Goal: Check status: Check status

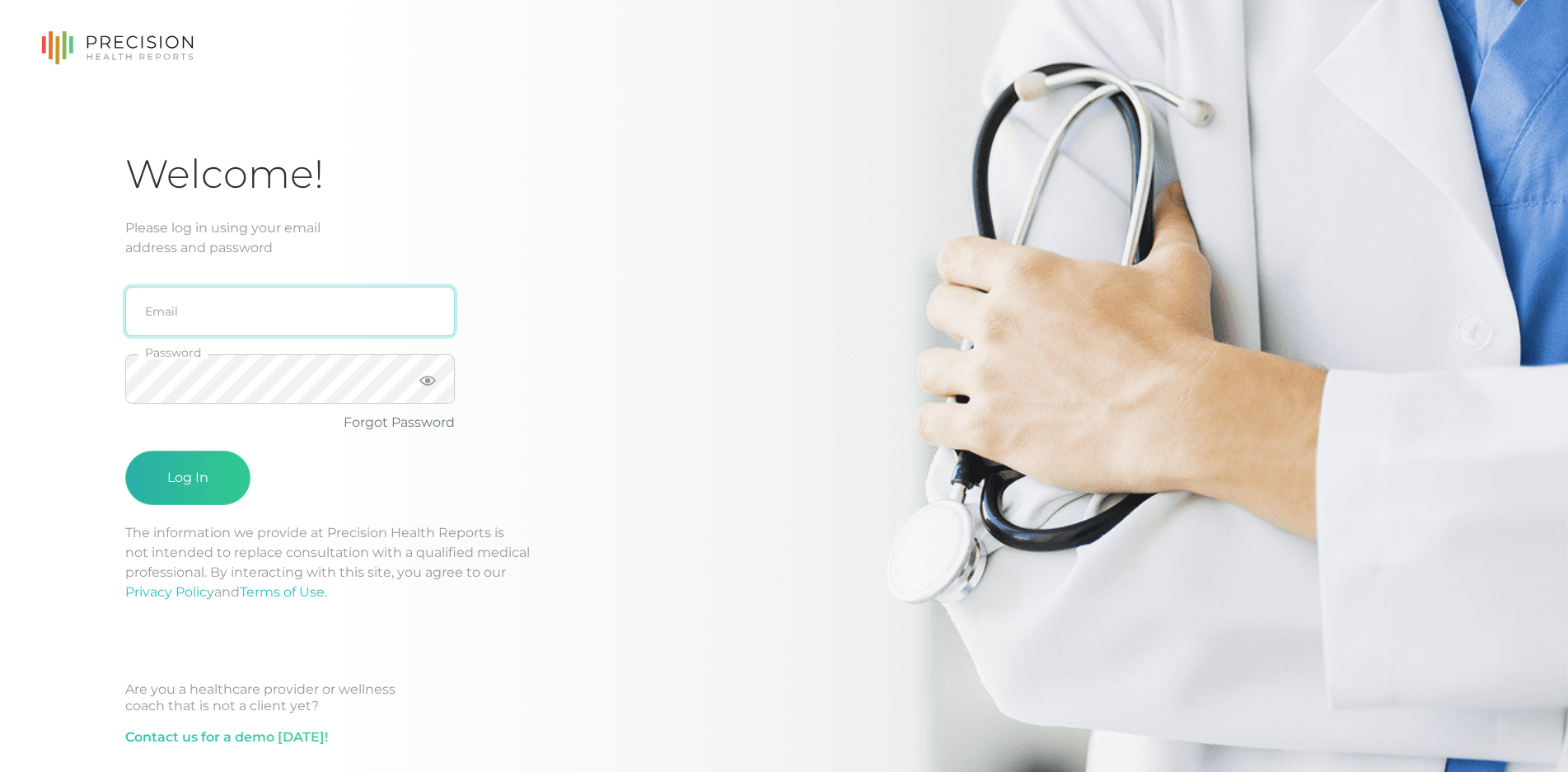
type input "david@drlepp.com"
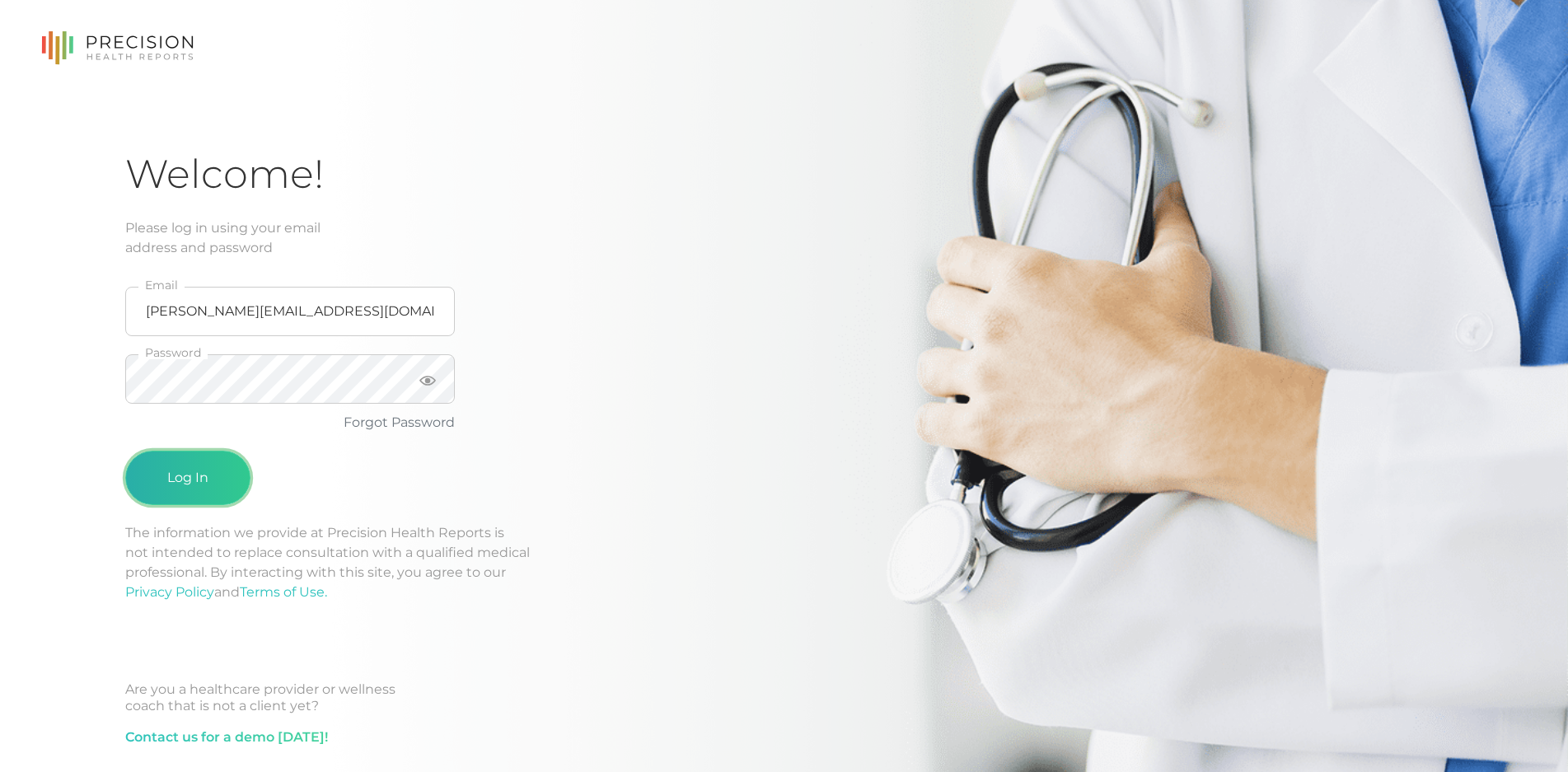
click at [224, 474] on button "Log In" at bounding box center [188, 477] width 125 height 55
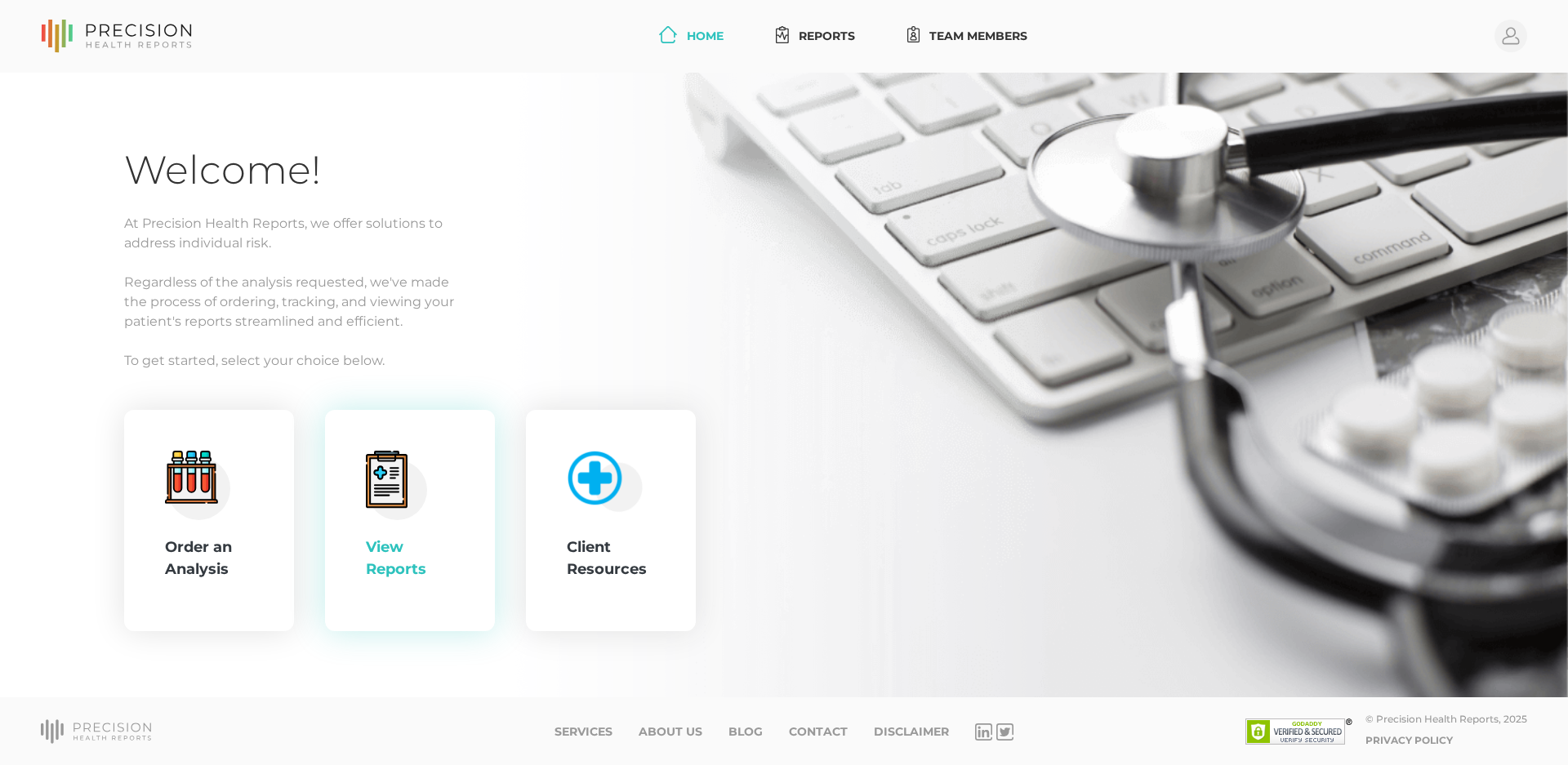
click at [421, 507] on circle at bounding box center [397, 489] width 59 height 59
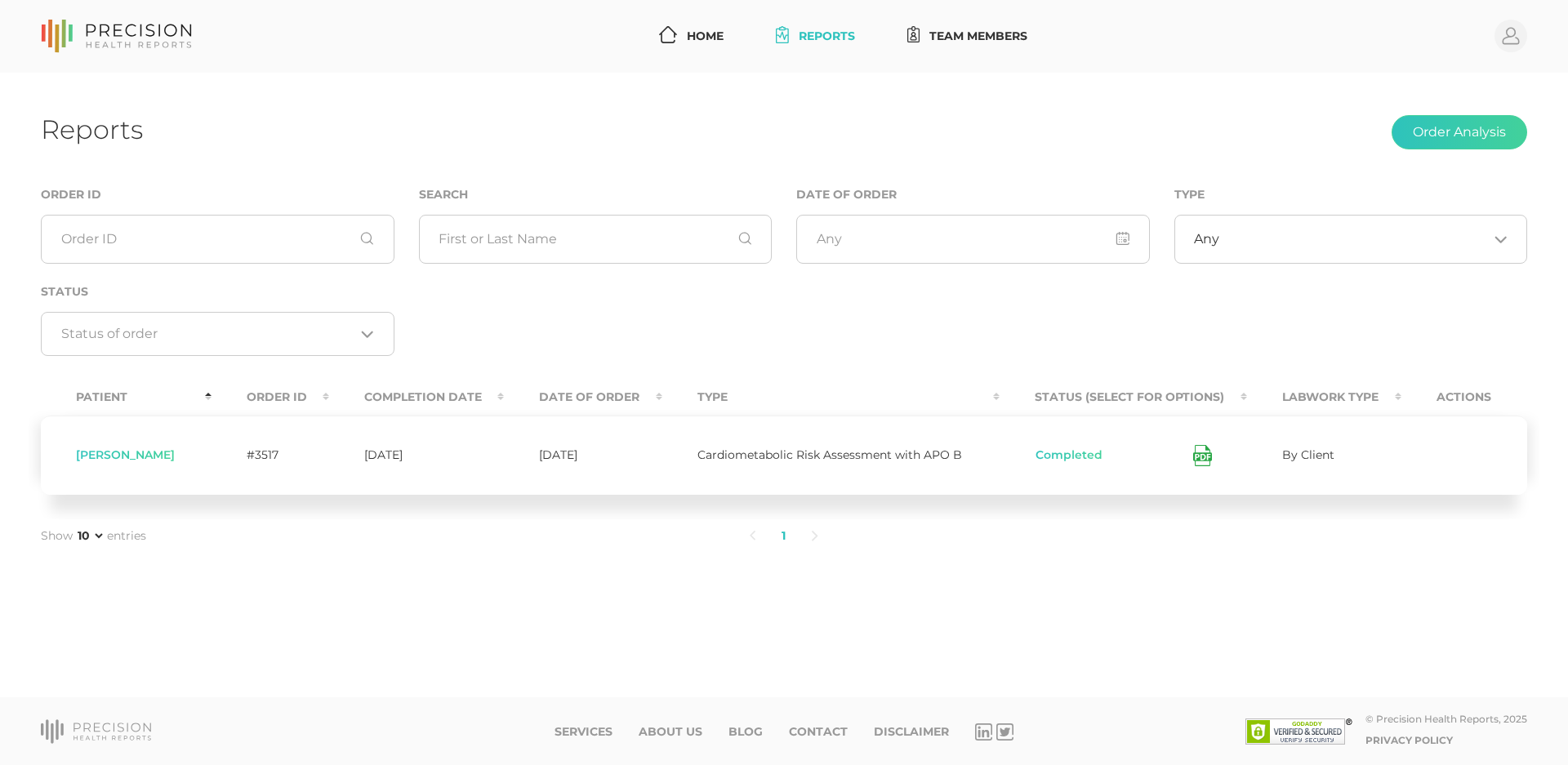
click at [1202, 452] on icon at bounding box center [1202, 455] width 19 height 21
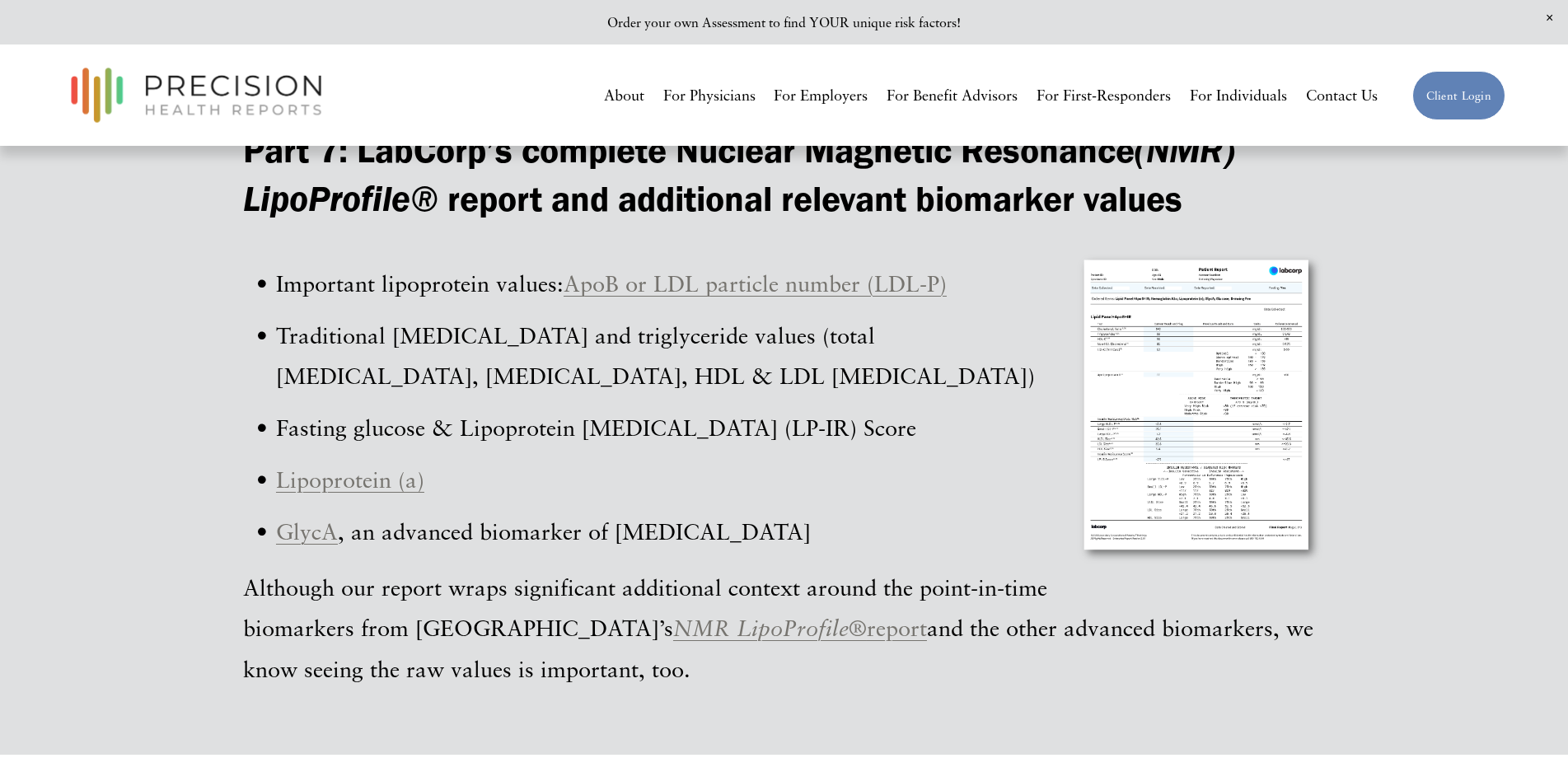
scroll to position [4989, 0]
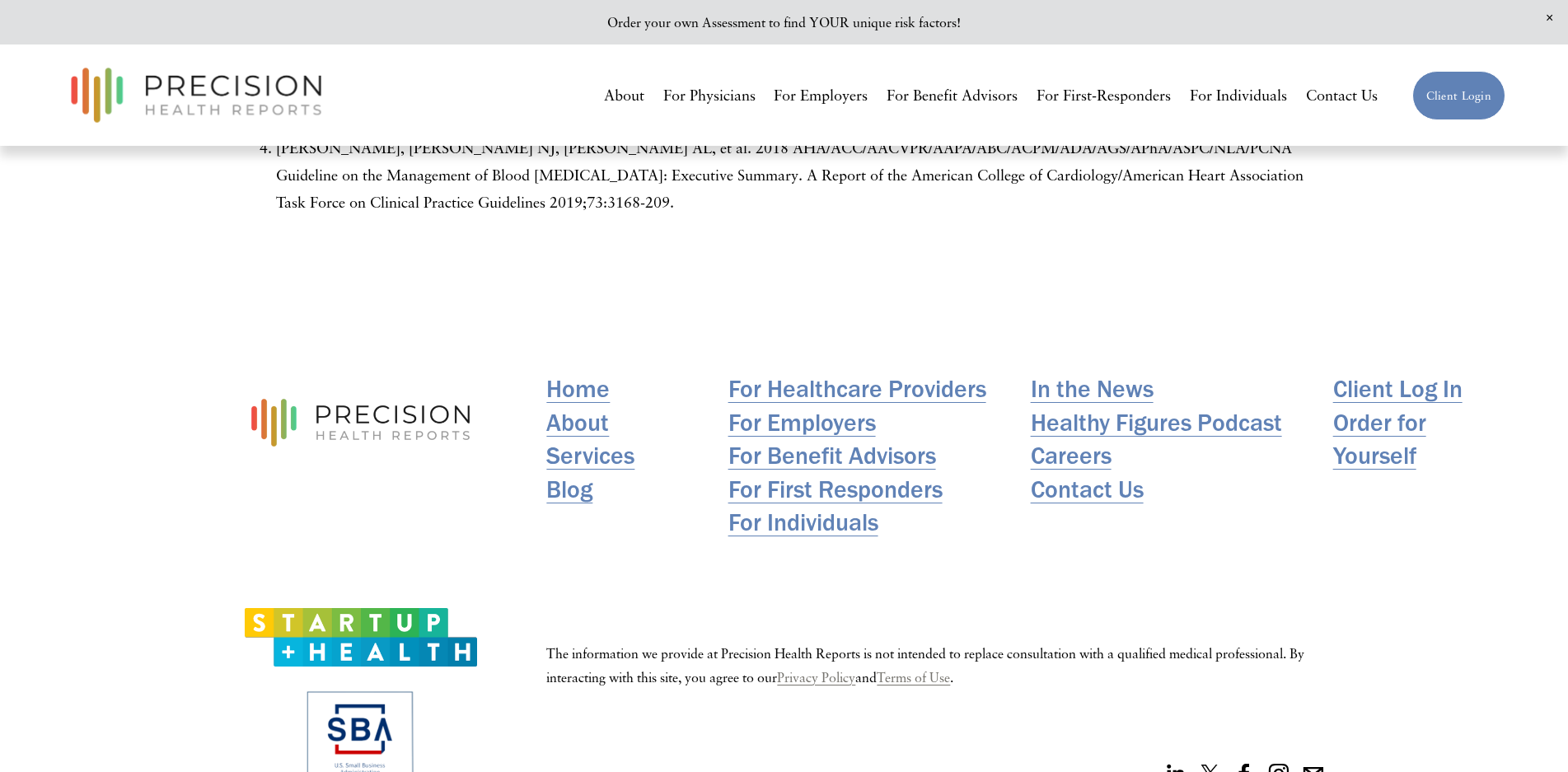
scroll to position [2319, 0]
